Goal: Task Accomplishment & Management: Manage account settings

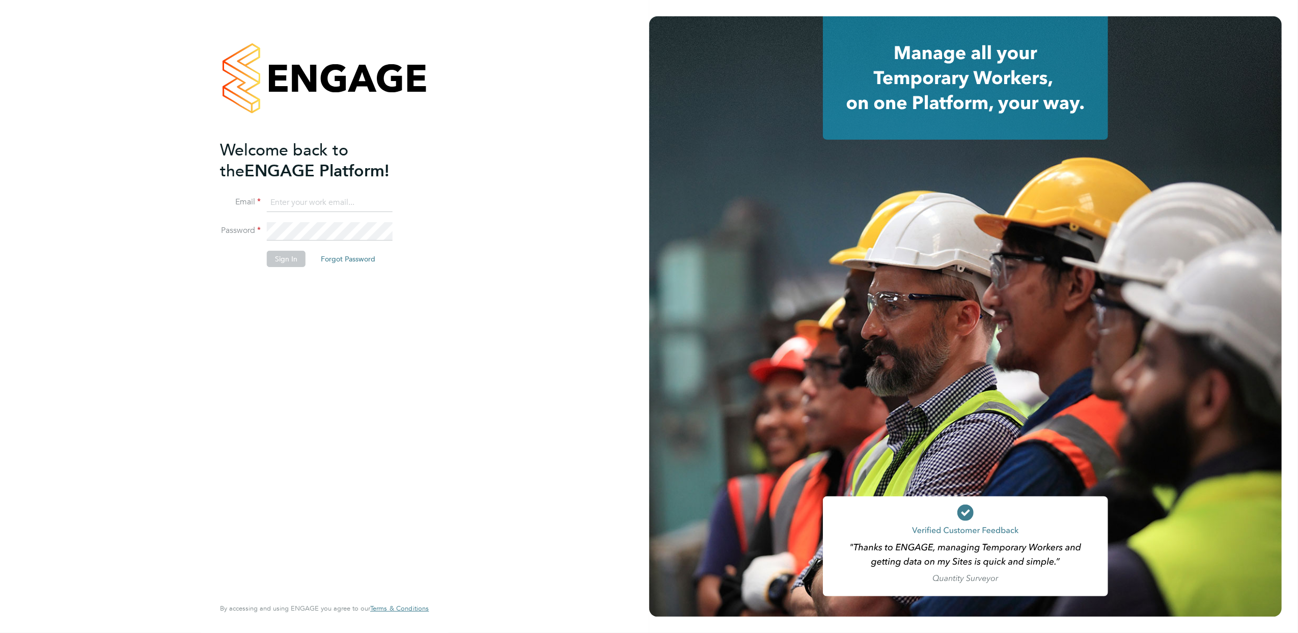
type input "[PERSON_NAME][EMAIL_ADDRESS][PERSON_NAME][DOMAIN_NAME]"
click at [295, 259] on button "Sign In" at bounding box center [286, 259] width 39 height 16
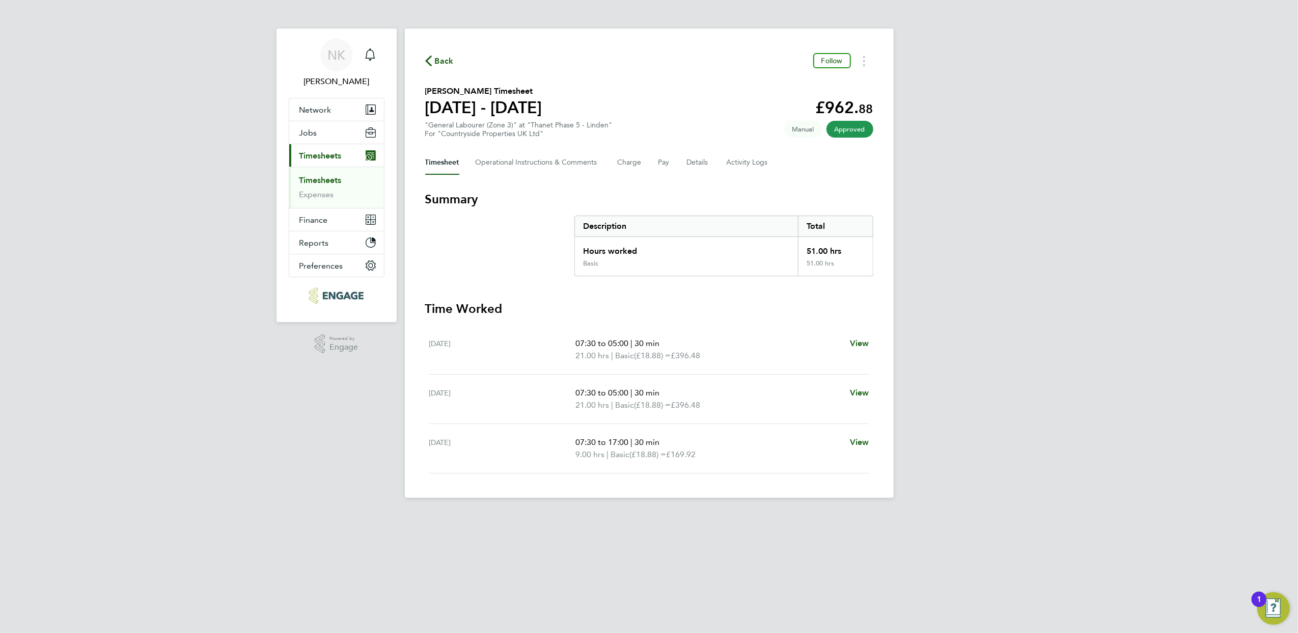
click at [316, 177] on link "Timesheets" at bounding box center [320, 180] width 42 height 10
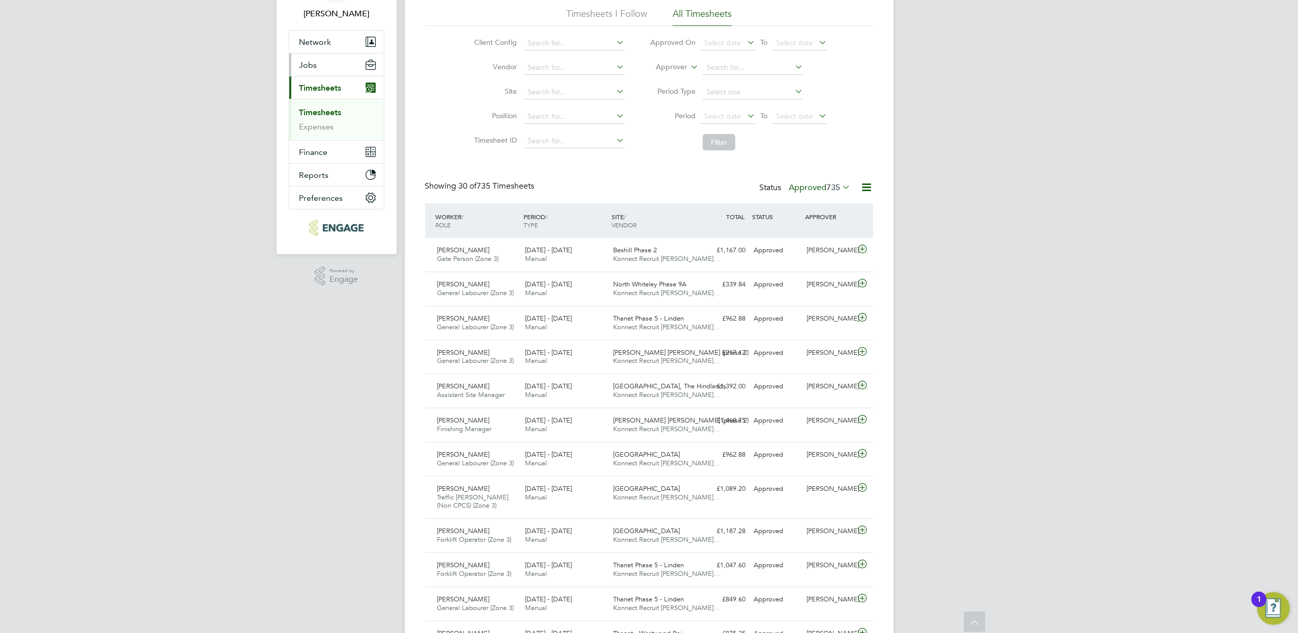
click at [319, 69] on button "Jobs" at bounding box center [336, 64] width 95 height 22
click at [323, 115] on link "Placements" at bounding box center [320, 118] width 42 height 10
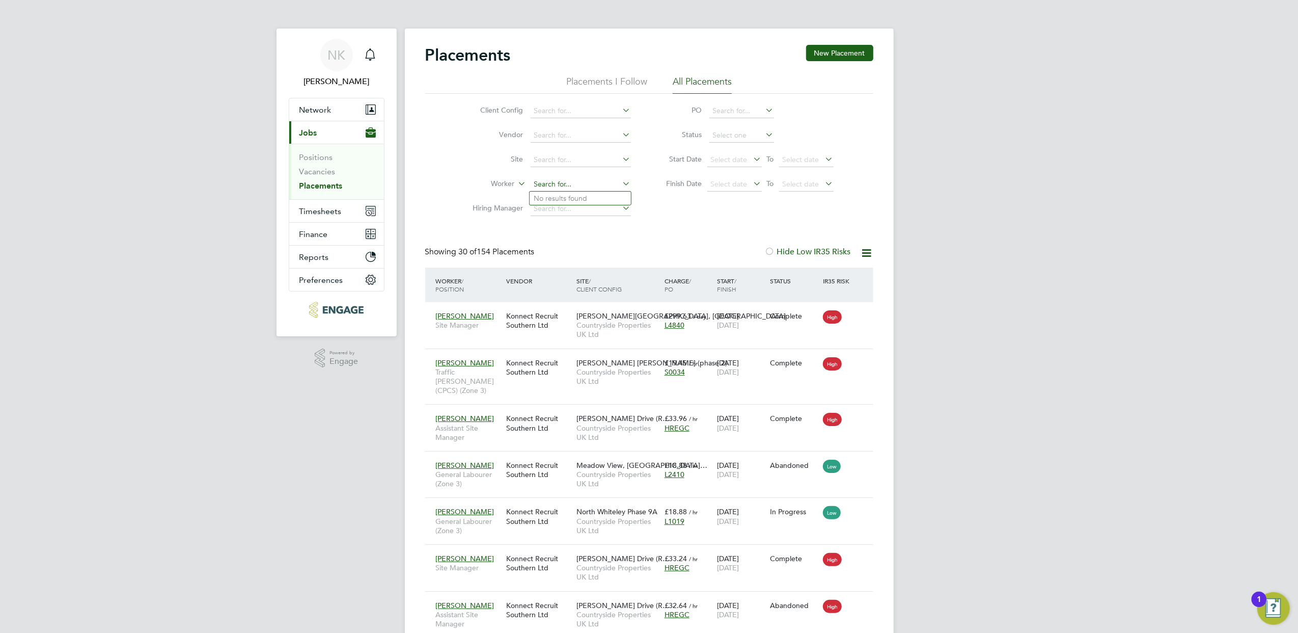
click at [553, 182] on input at bounding box center [581, 184] width 100 height 14
click at [601, 203] on li "Jack Cooper" at bounding box center [580, 198] width 101 height 14
type input "Jack Cooper"
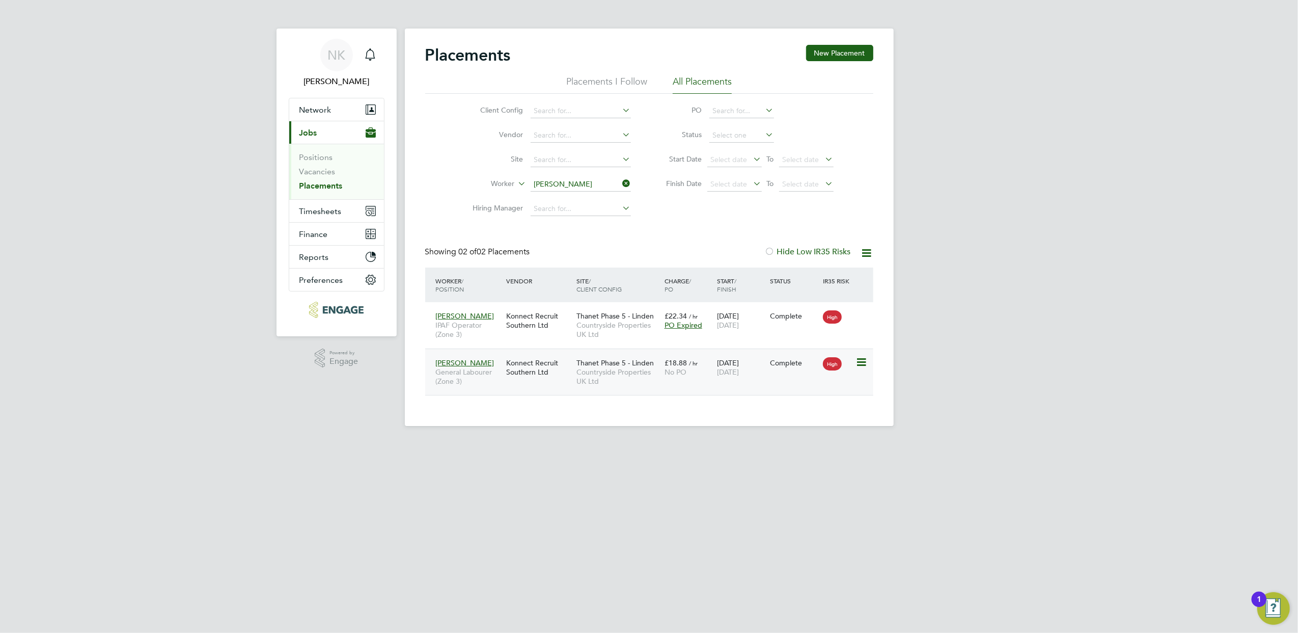
click at [671, 384] on div "Jack Cooper General Labourer (Zone 3) Konnect Recruit Southern Ltd Thanet Phase…" at bounding box center [649, 371] width 448 height 47
click at [600, 381] on span "Countryside Properties UK Ltd" at bounding box center [618, 376] width 83 height 18
drag, startPoint x: 329, startPoint y: 183, endPoint x: 395, endPoint y: 196, distance: 67.4
click at [329, 184] on link "Placements" at bounding box center [320, 186] width 43 height 10
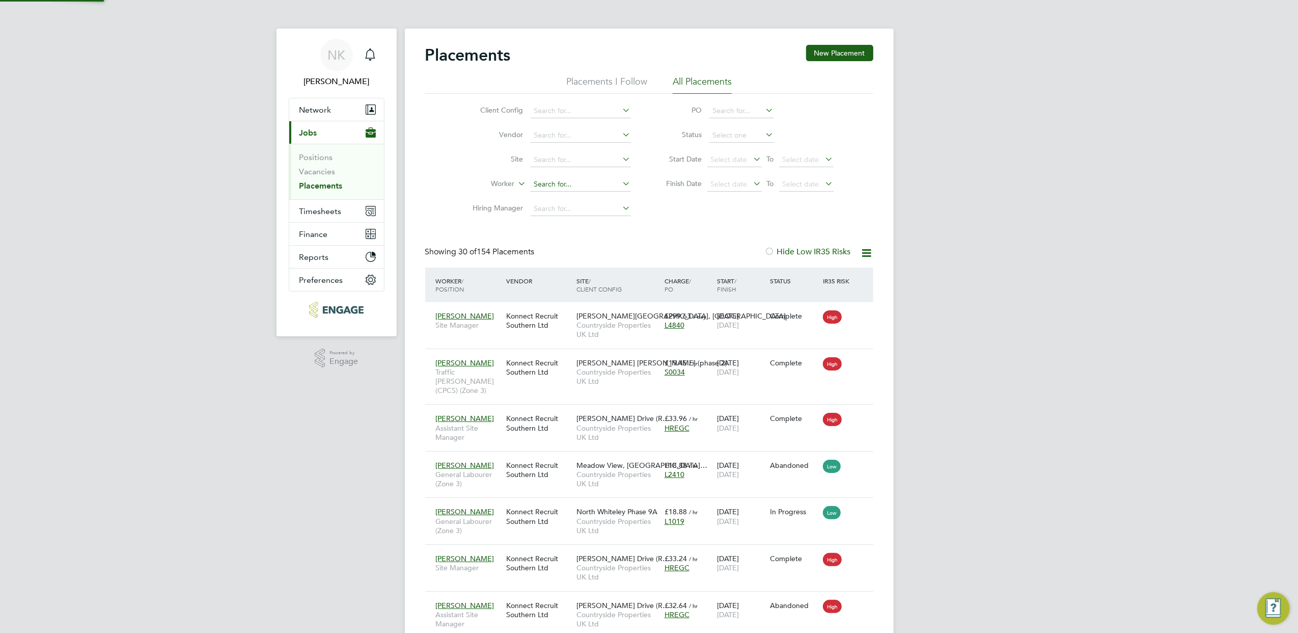
click at [567, 184] on input at bounding box center [581, 184] width 100 height 14
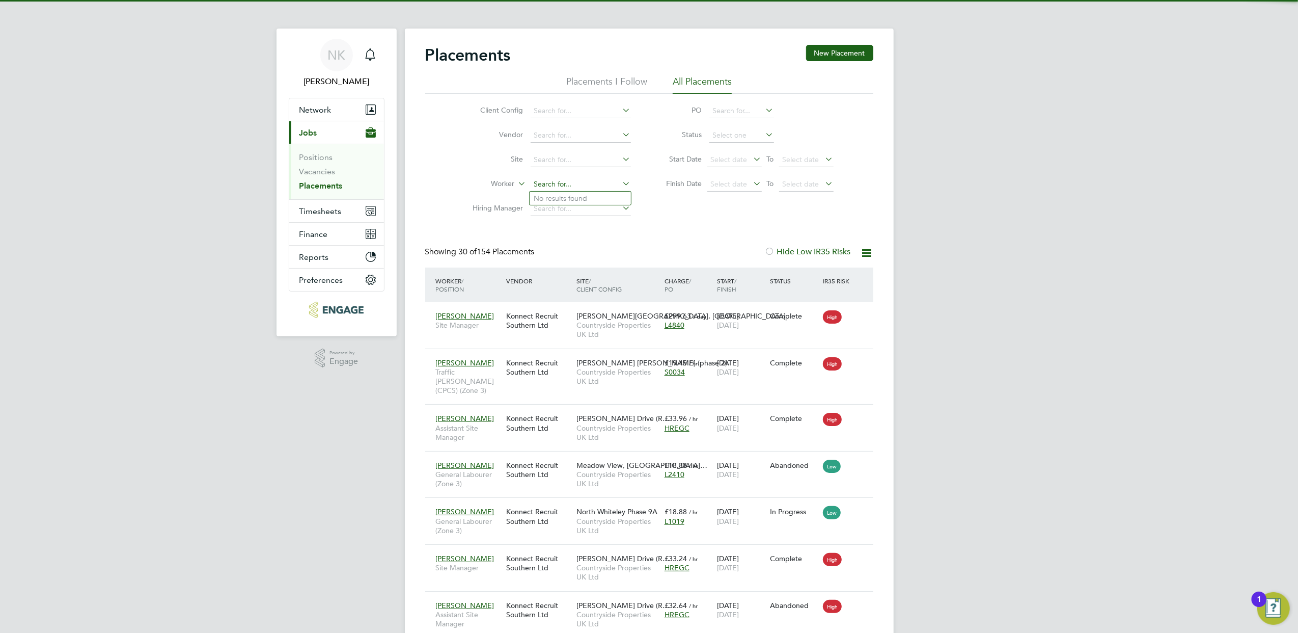
scroll to position [38, 89]
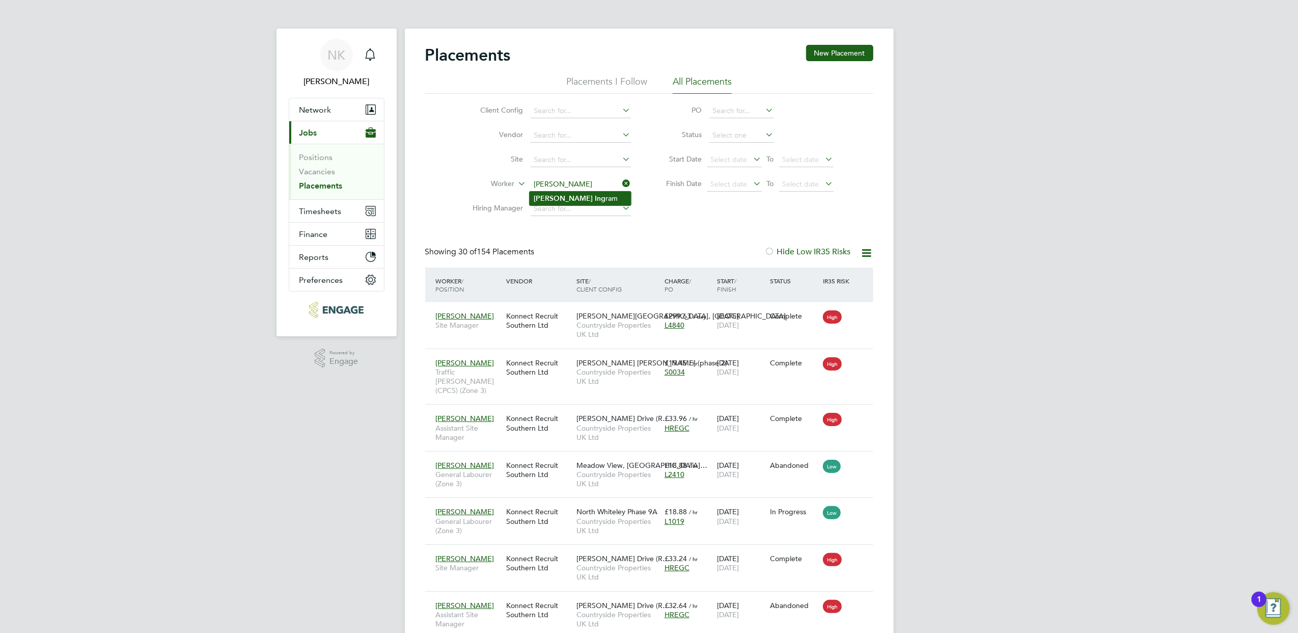
click at [561, 198] on li "Lee Ing ram" at bounding box center [580, 198] width 101 height 14
type input "Lee Ingram"
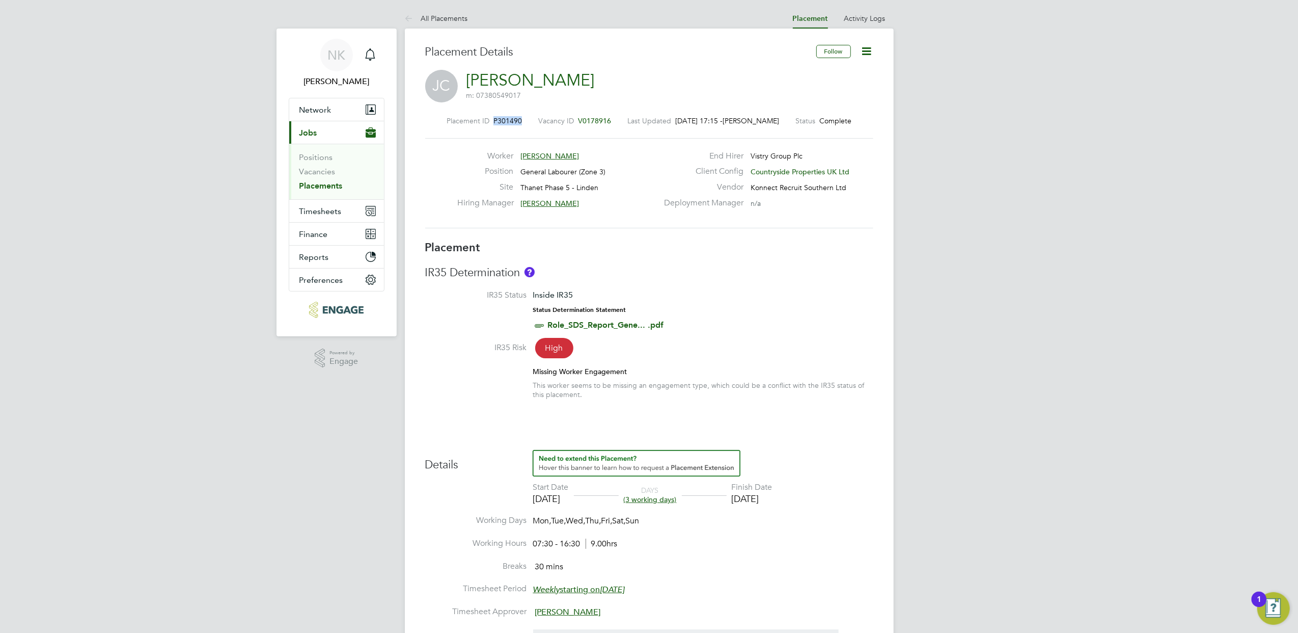
drag, startPoint x: 523, startPoint y: 117, endPoint x: 491, endPoint y: 124, distance: 32.4
click at [491, 124] on div "Placement ID P301490 Vacancy ID V0178916 Last Updated 28 Aug 2025, 17:15 - Elli…" at bounding box center [649, 120] width 448 height 9
drag, startPoint x: 491, startPoint y: 124, endPoint x: 530, endPoint y: 123, distance: 38.7
click at [530, 123] on div "Placement ID P301490 Vacancy ID V0178916 Last Updated 28 Aug 2025, 17:15 - Elli…" at bounding box center [649, 120] width 448 height 9
drag, startPoint x: 522, startPoint y: 119, endPoint x: 494, endPoint y: 119, distance: 28.0
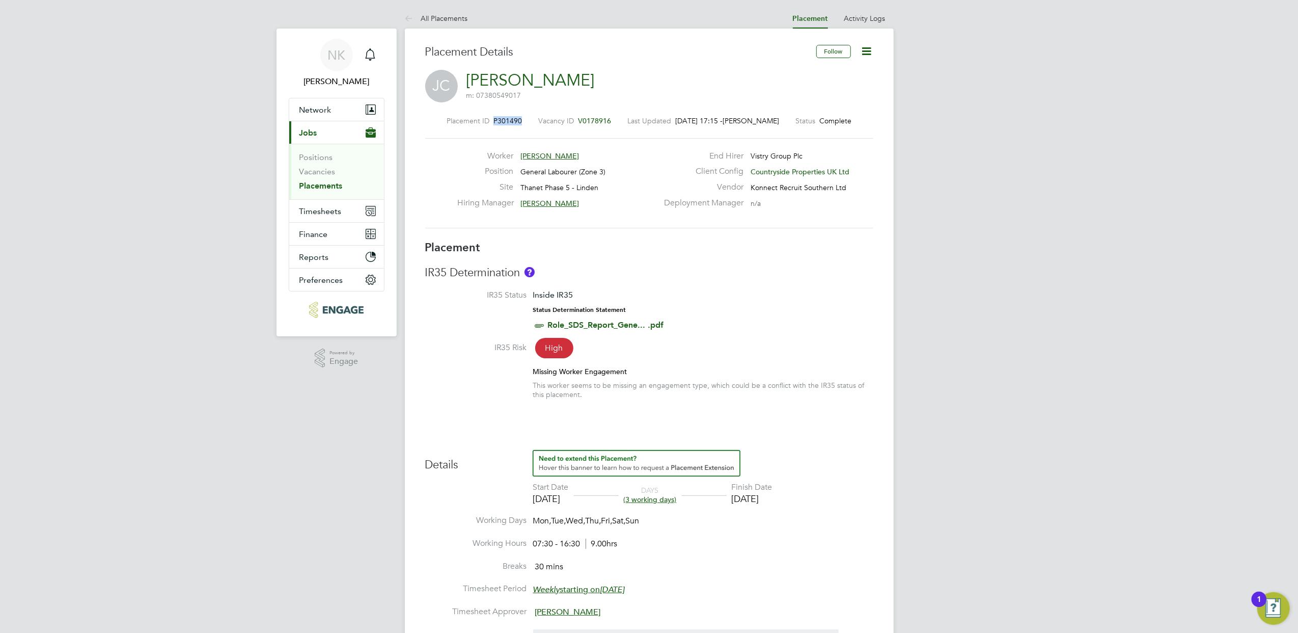
click at [494, 119] on div "Placement ID P301490 Vacancy ID V0178916 Last Updated 28 Aug 2025, 17:15 - Elli…" at bounding box center [649, 120] width 448 height 9
copy span "P301490"
click at [320, 212] on span "Timesheets" at bounding box center [320, 211] width 42 height 10
click at [327, 176] on link "Timesheets" at bounding box center [320, 180] width 42 height 10
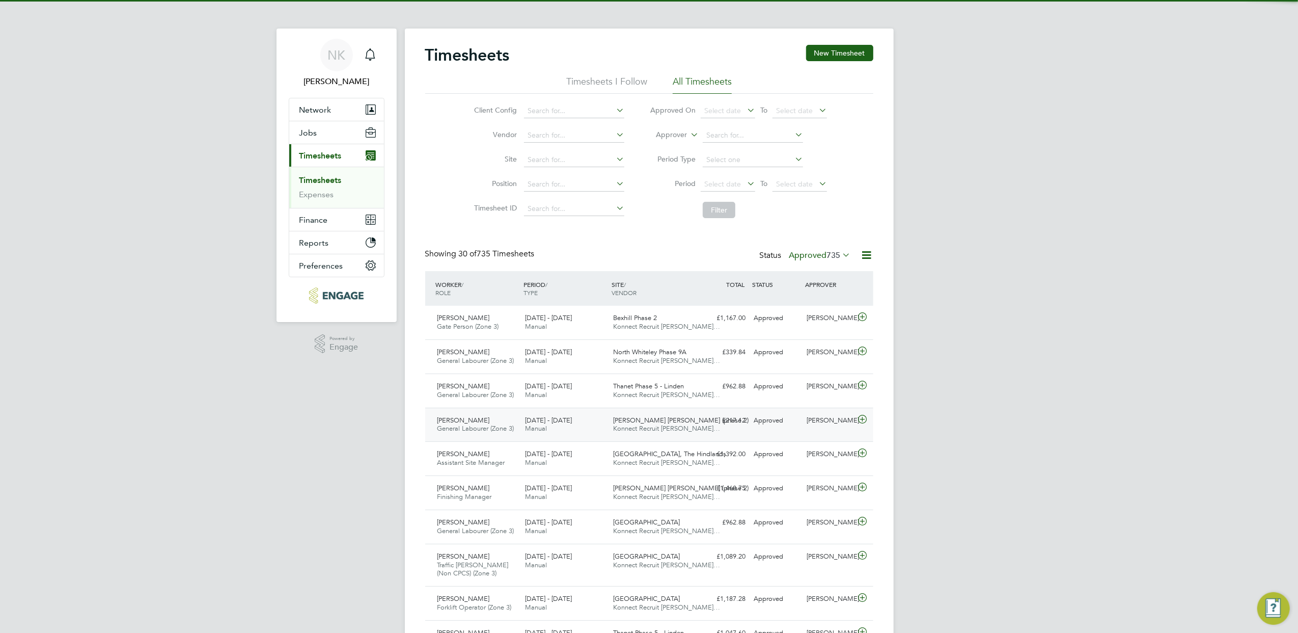
scroll to position [25, 89]
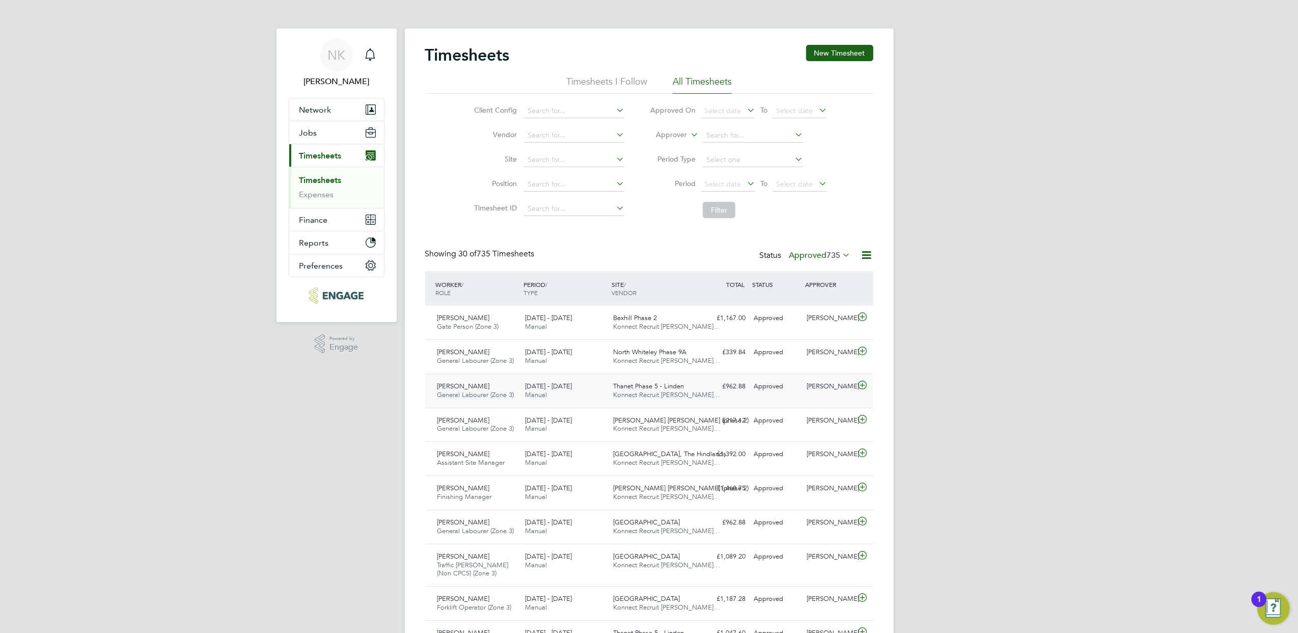
click at [511, 392] on span "General Labourer (Zone 3)" at bounding box center [475, 394] width 77 height 9
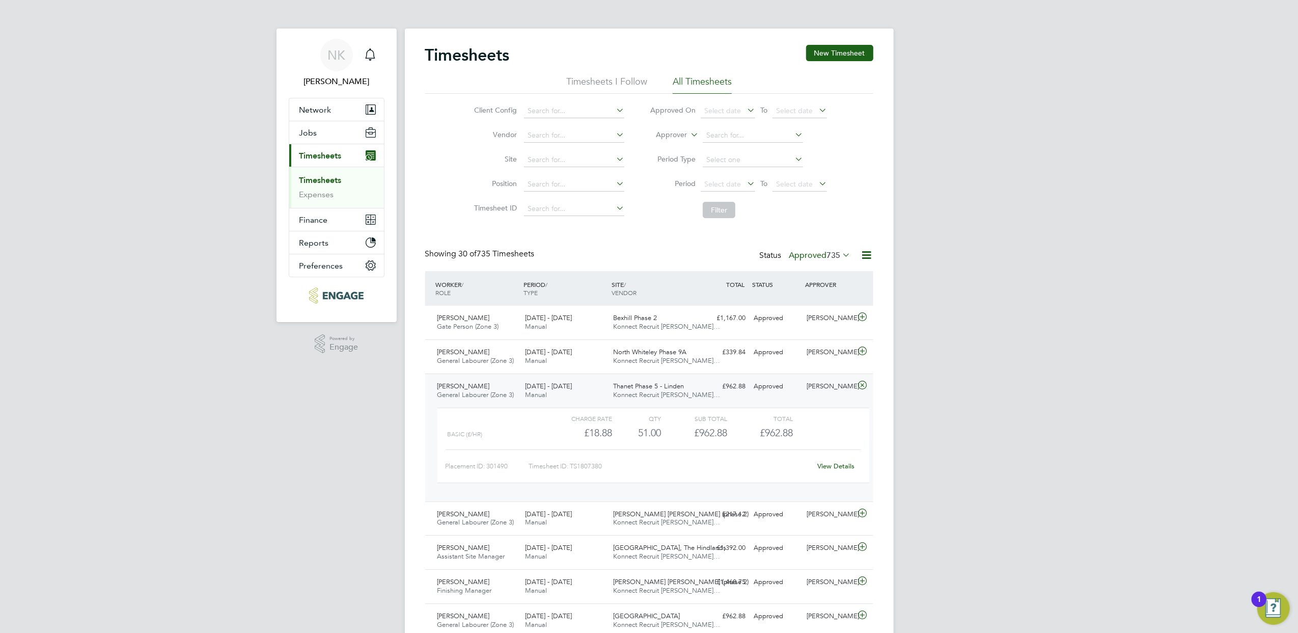
click at [838, 465] on link "View Details" at bounding box center [835, 465] width 37 height 9
